Goal: Task Accomplishment & Management: Use online tool/utility

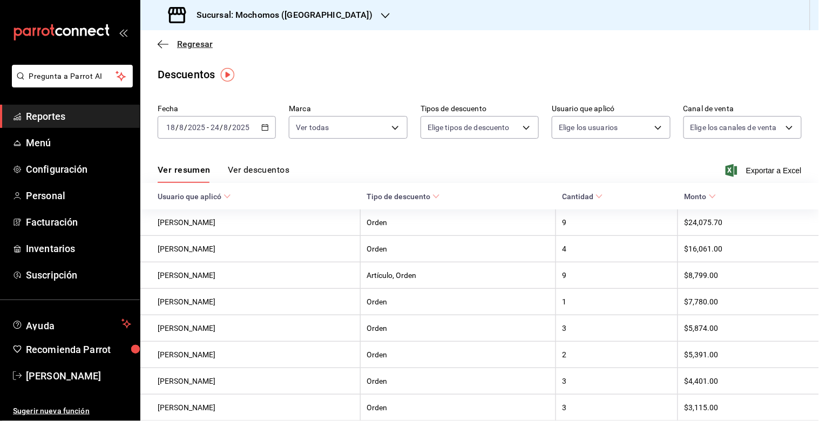
click at [158, 45] on icon "button" at bounding box center [163, 44] width 11 height 10
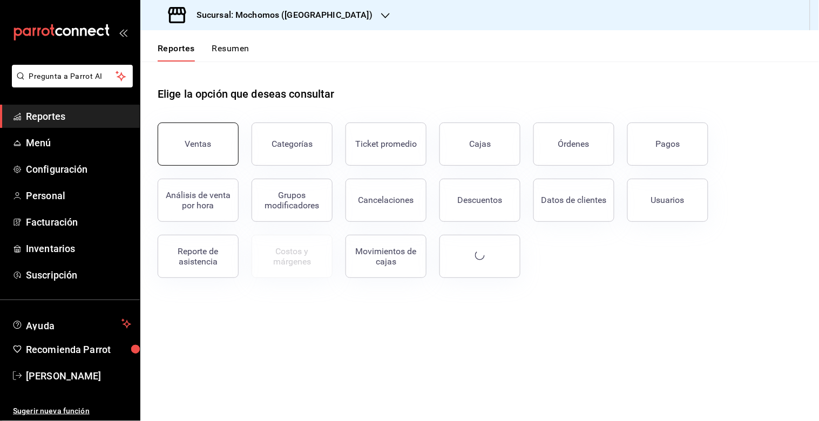
click at [196, 139] on div "Ventas" at bounding box center [198, 144] width 26 height 10
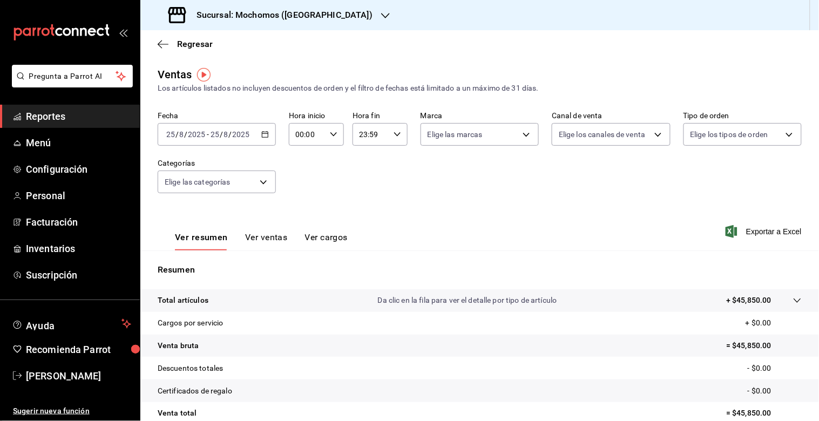
click at [263, 138] on icon "button" at bounding box center [265, 135] width 8 height 8
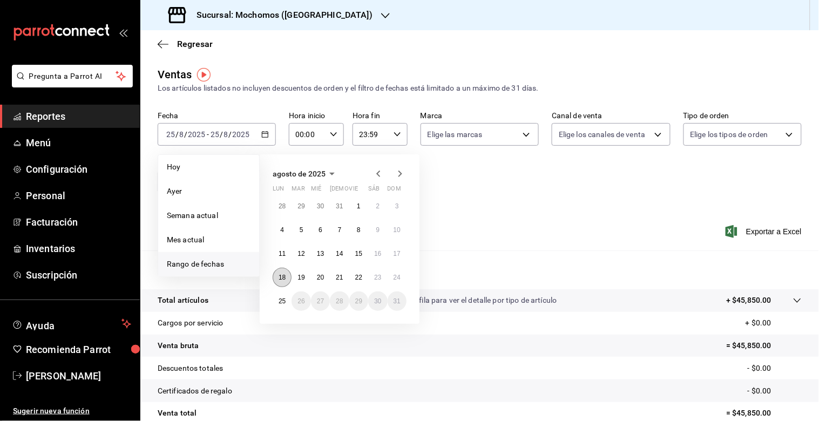
click at [281, 278] on abbr "18" at bounding box center [281, 278] width 7 height 8
click at [281, 299] on abbr "25" at bounding box center [281, 301] width 7 height 8
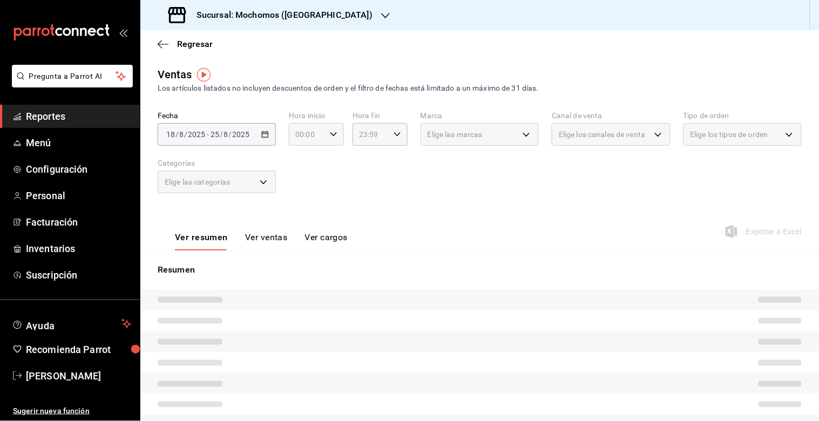
click at [330, 132] on icon "button" at bounding box center [334, 135] width 8 height 8
click at [257, 256] on div at bounding box center [409, 210] width 819 height 421
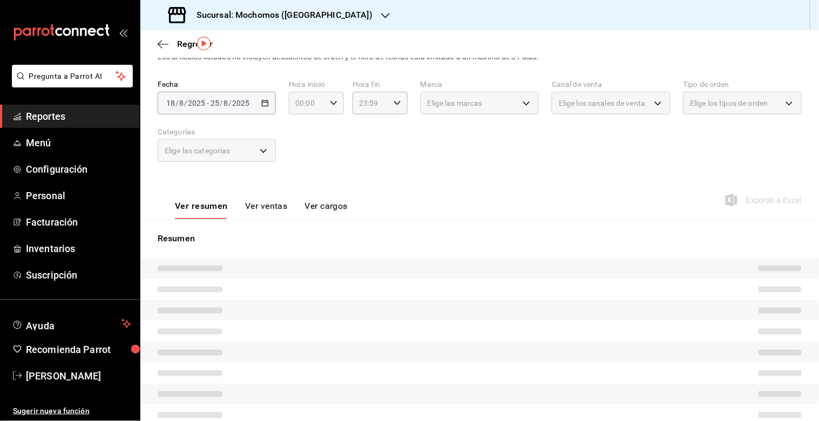
click at [330, 103] on \(Stroke\) "button" at bounding box center [333, 103] width 6 height 4
click at [303, 191] on span "05" at bounding box center [301, 193] width 10 height 9
type input "05:00"
click at [300, 195] on span "05" at bounding box center [301, 193] width 10 height 9
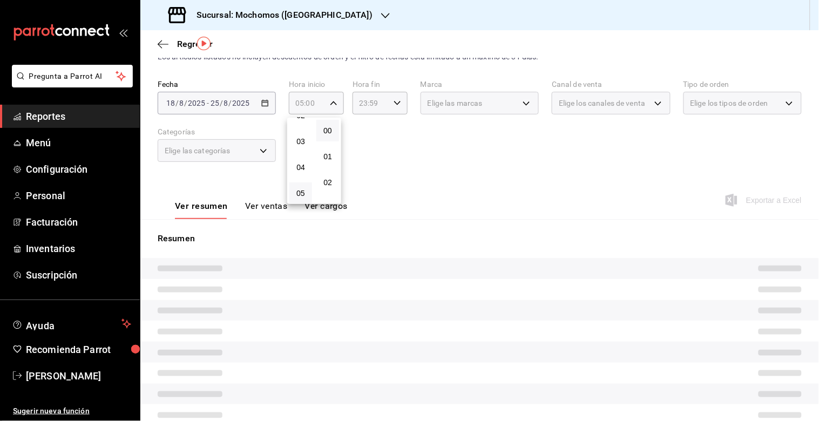
click at [391, 101] on div at bounding box center [409, 210] width 819 height 421
click at [393, 103] on icon "button" at bounding box center [397, 103] width 8 height 8
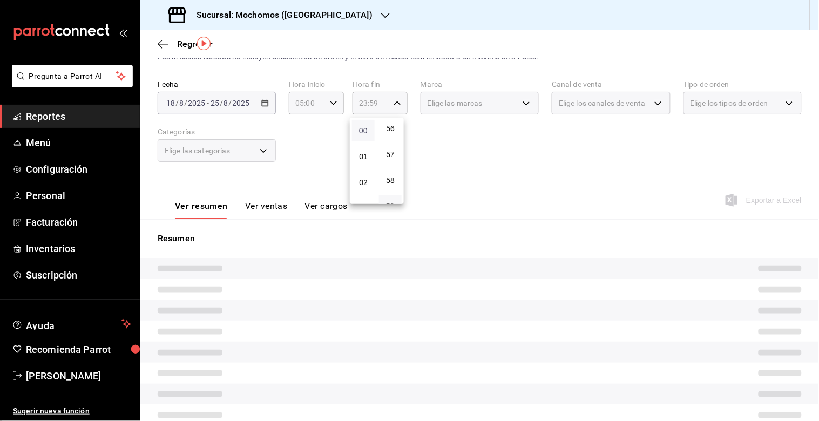
click at [365, 131] on span "00" at bounding box center [363, 130] width 10 height 9
click at [363, 183] on span "05" at bounding box center [363, 185] width 10 height 9
click at [394, 138] on button "00" at bounding box center [390, 131] width 23 height 22
type input "05:00"
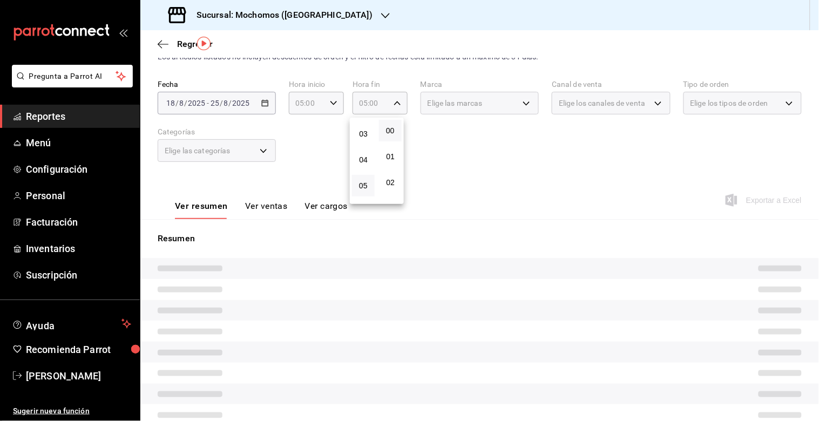
click at [396, 133] on button "00" at bounding box center [390, 131] width 23 height 22
click at [462, 155] on div at bounding box center [409, 210] width 819 height 421
click at [501, 109] on div "Elige las marcas" at bounding box center [479, 103] width 118 height 23
click at [522, 105] on div "Elige las marcas" at bounding box center [479, 103] width 118 height 23
click at [526, 96] on div "Elige las marcas" at bounding box center [479, 103] width 118 height 23
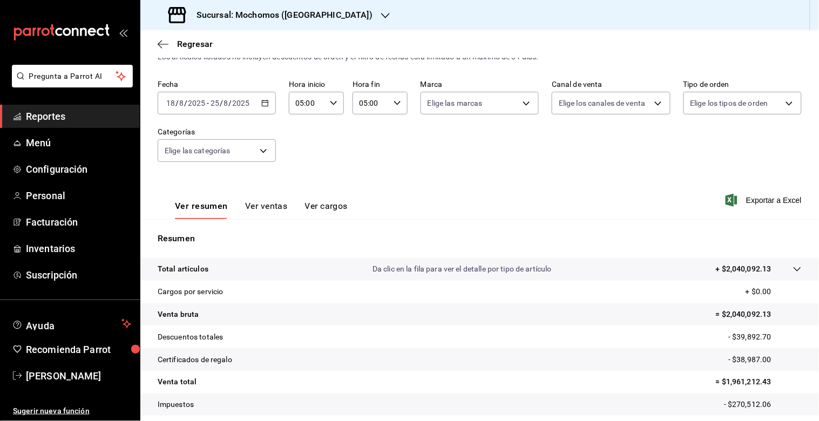
scroll to position [96, 0]
